Goal: Download file/media

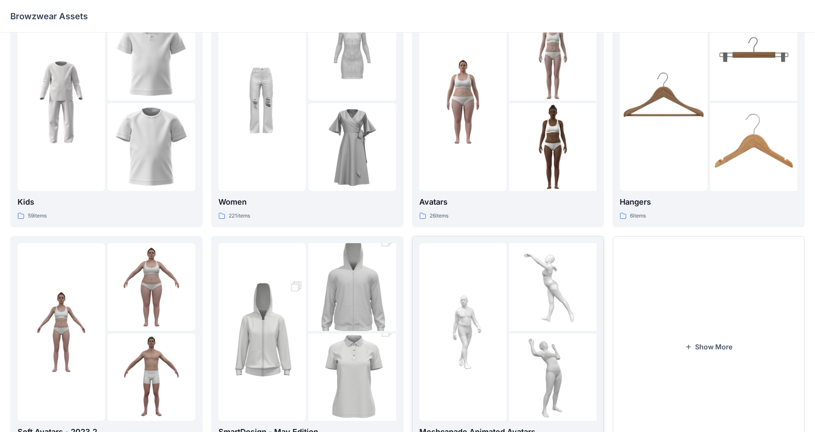
scroll to position [86, 0]
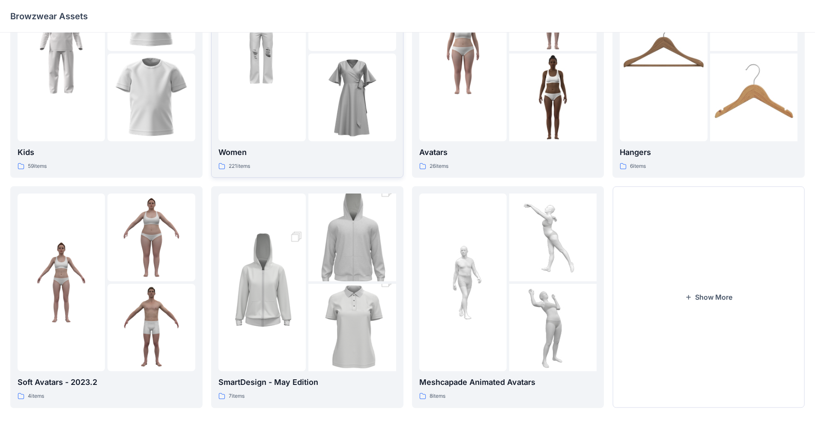
click at [333, 169] on div "221 items" at bounding box center [307, 166] width 178 height 9
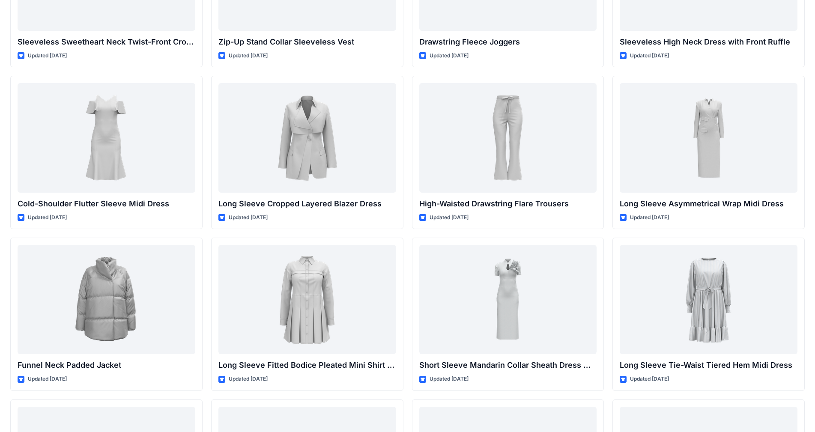
scroll to position [2769, 0]
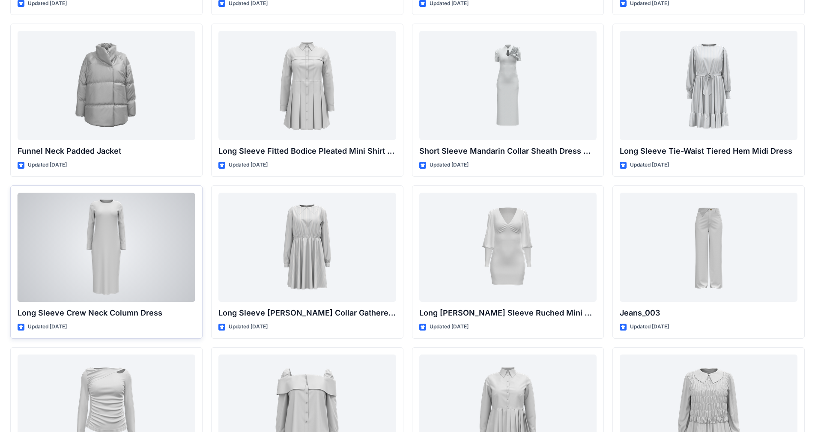
click at [130, 252] on div at bounding box center [107, 247] width 178 height 109
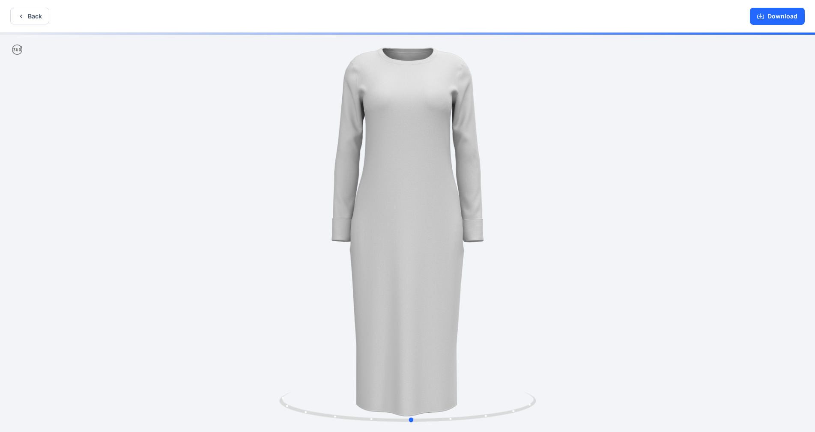
drag, startPoint x: 470, startPoint y: 202, endPoint x: 473, endPoint y: 205, distance: 4.9
click at [428, 205] on div at bounding box center [407, 233] width 815 height 401
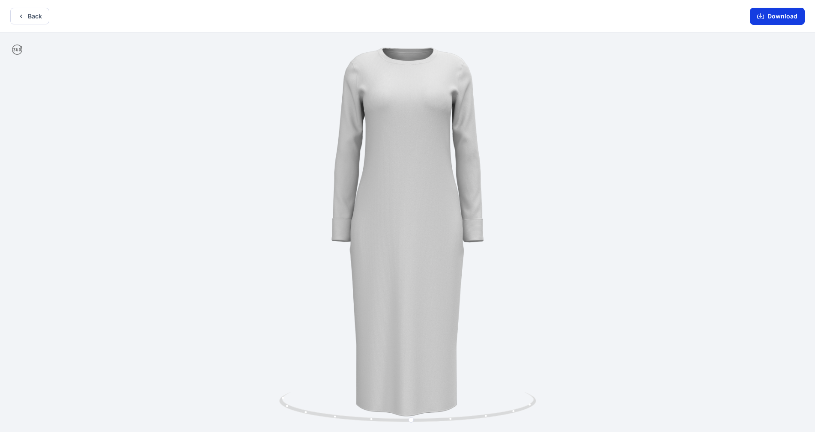
click at [428, 14] on button "Download" at bounding box center [776, 16] width 55 height 17
